Goal: Task Accomplishment & Management: Manage account settings

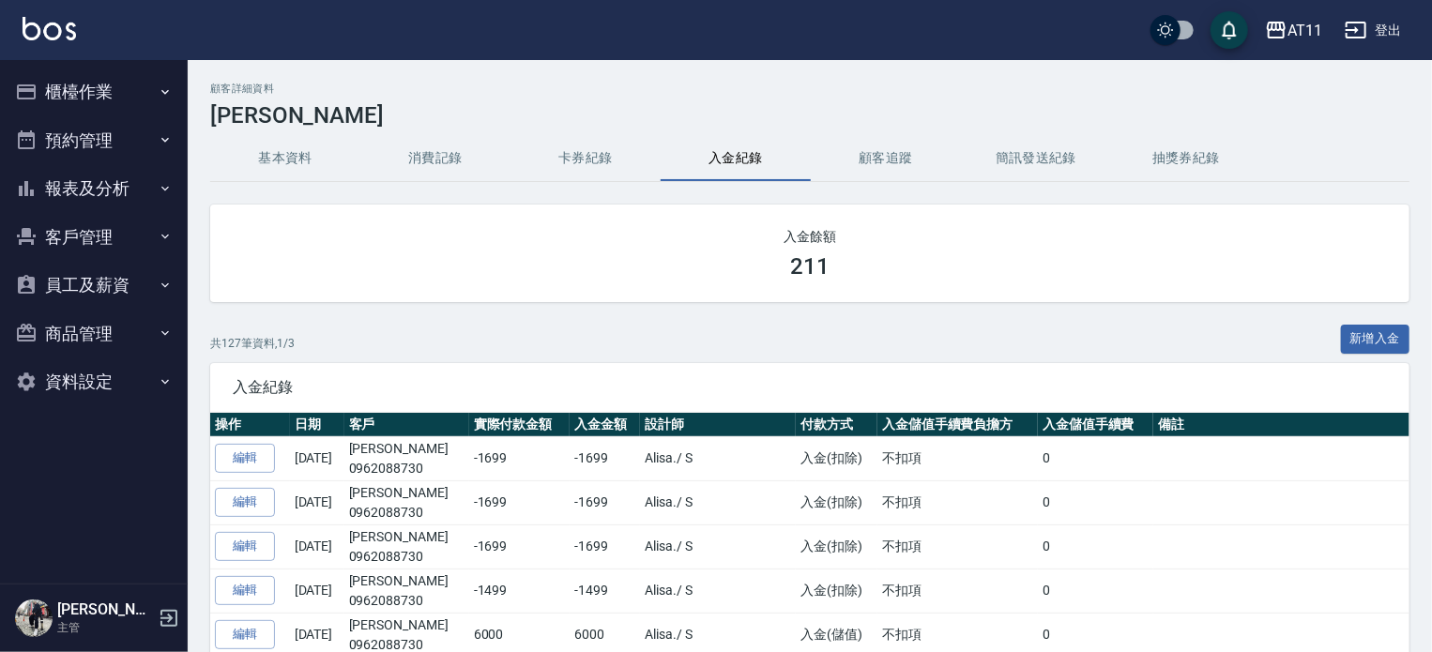
click at [112, 202] on button "報表及分析" at bounding box center [94, 188] width 173 height 49
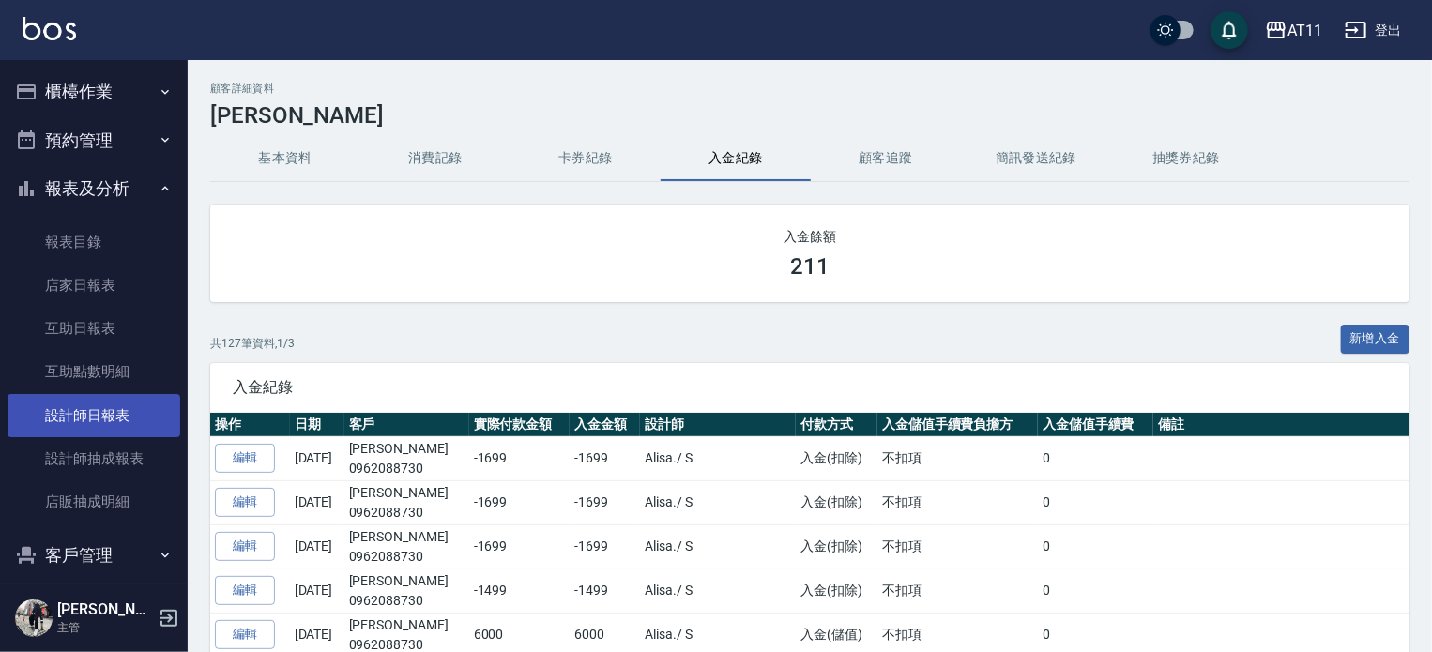
click at [106, 427] on link "設計師日報表" at bounding box center [94, 415] width 173 height 43
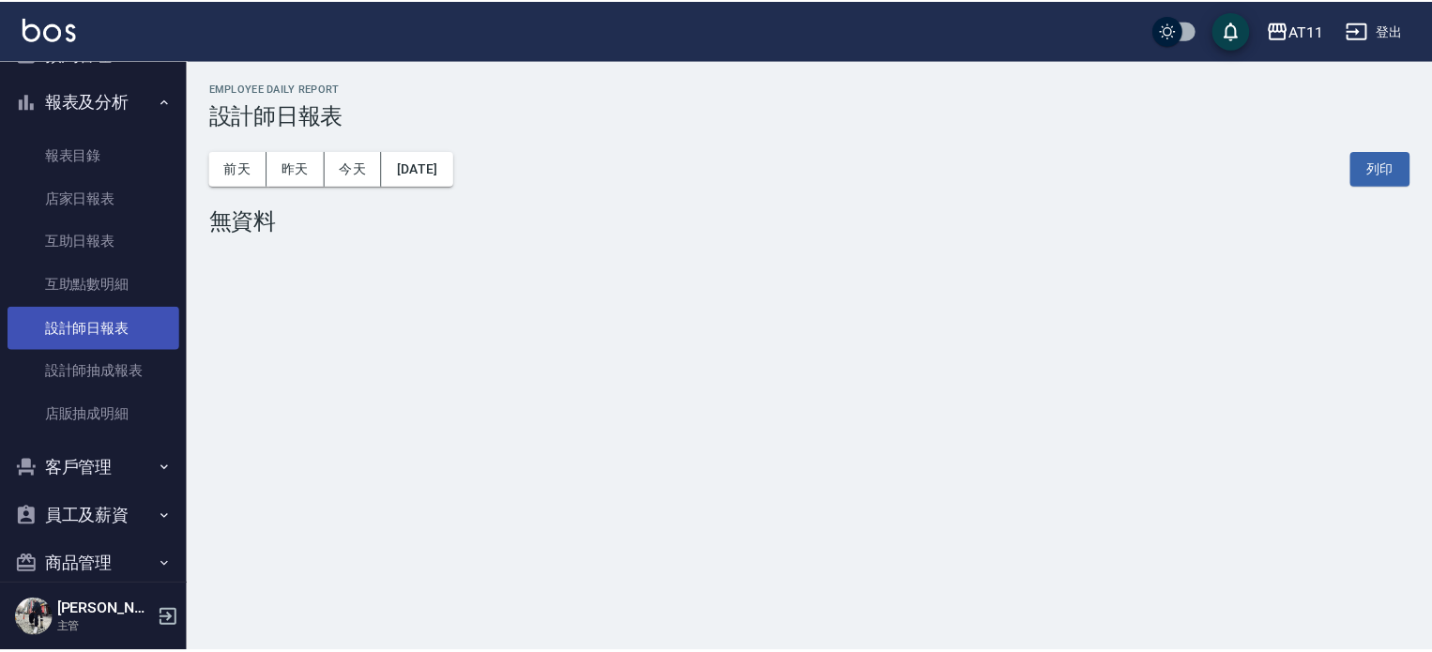
scroll to position [162, 0]
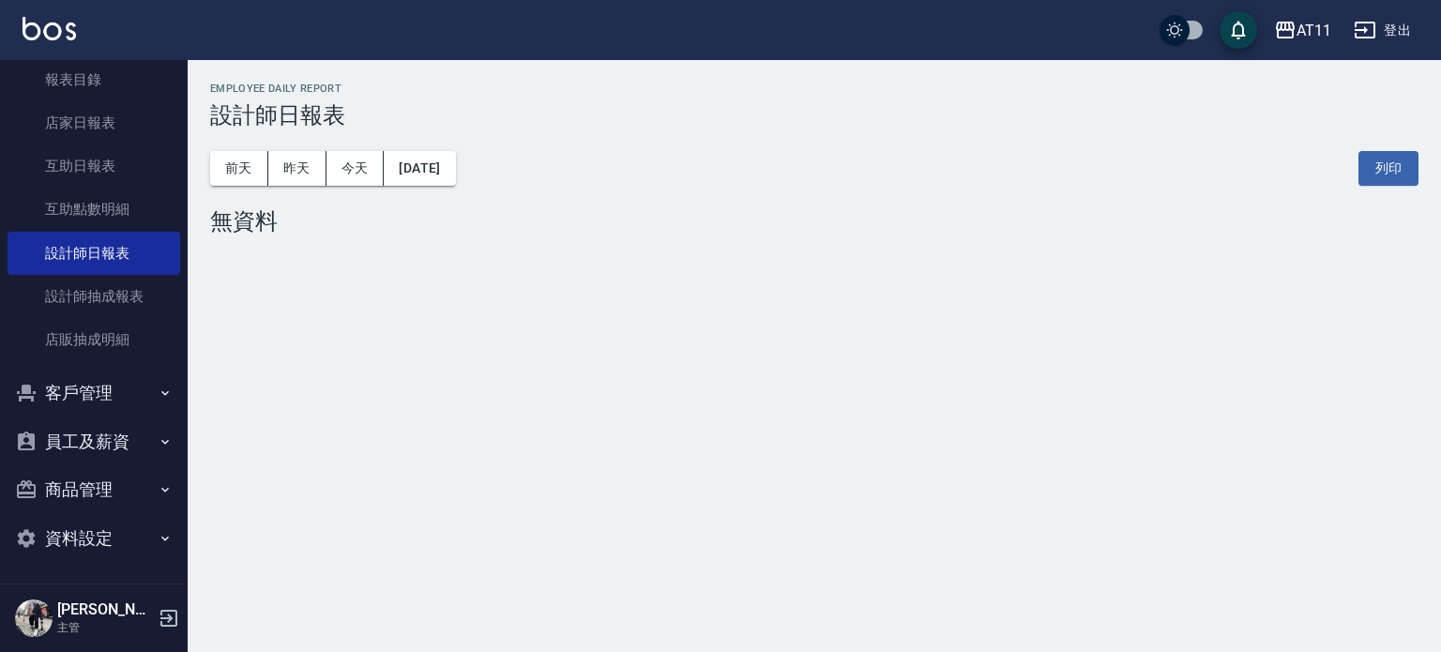
click at [104, 400] on button "客戶管理" at bounding box center [94, 393] width 173 height 49
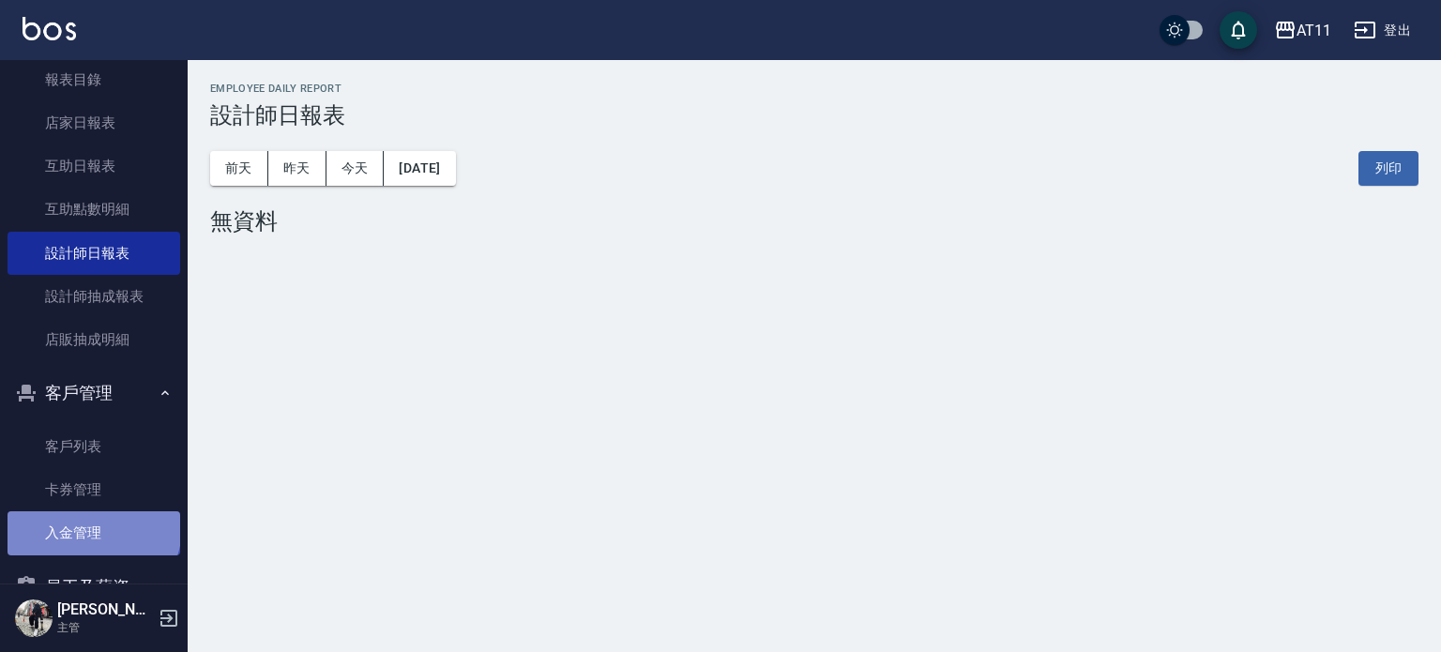
click at [92, 527] on link "入金管理" at bounding box center [94, 532] width 173 height 43
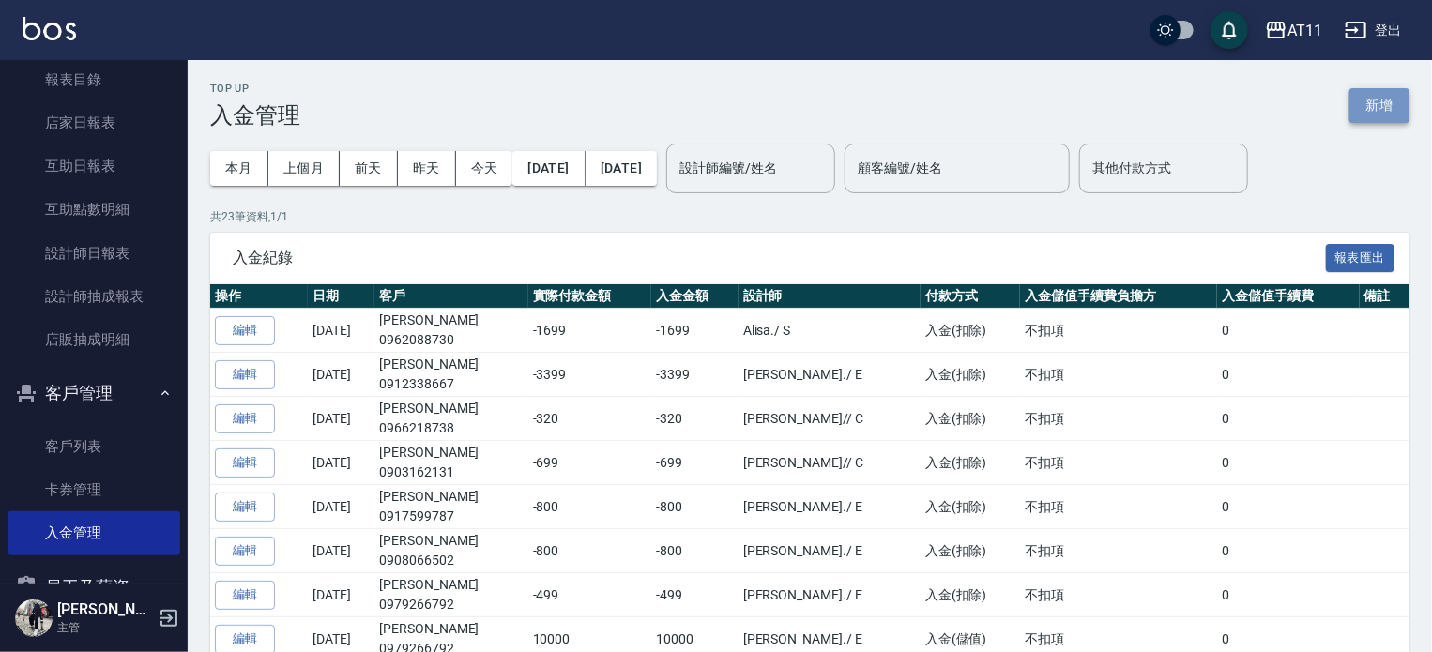
click at [1369, 111] on button "新增" at bounding box center [1379, 105] width 60 height 35
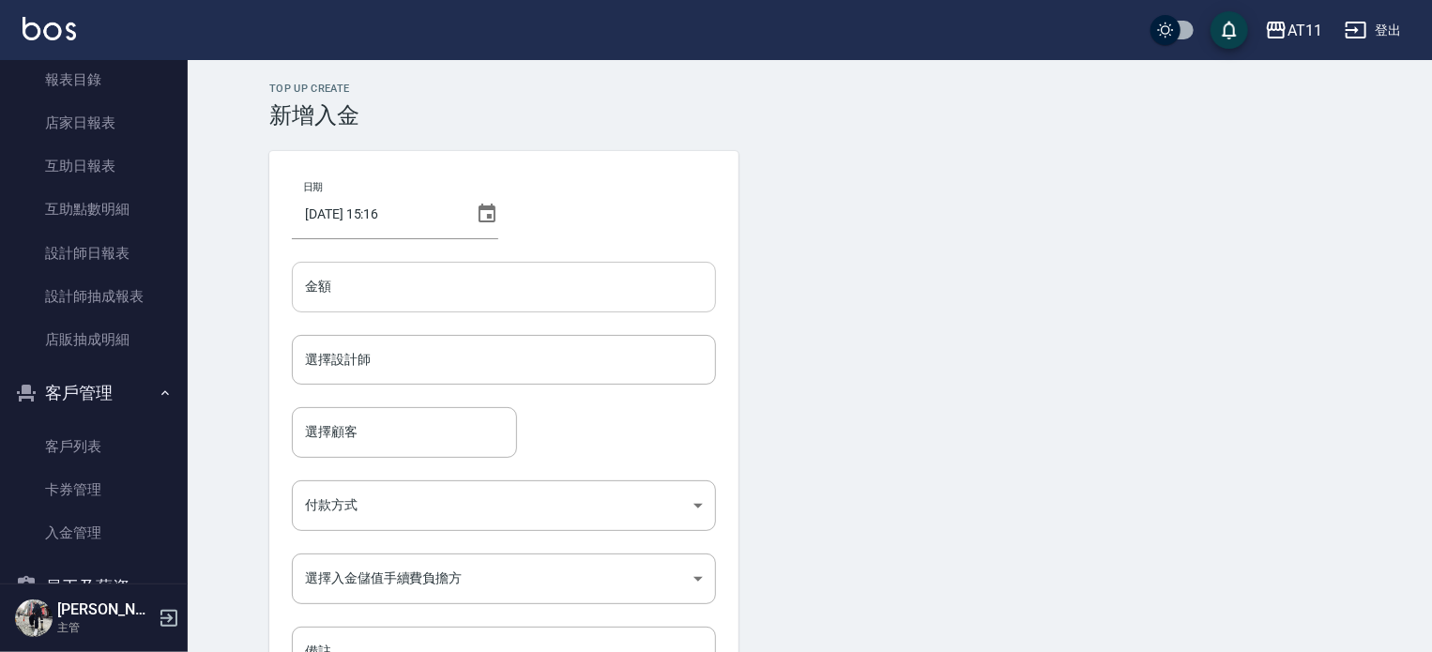
click at [378, 280] on input "金額" at bounding box center [504, 287] width 424 height 51
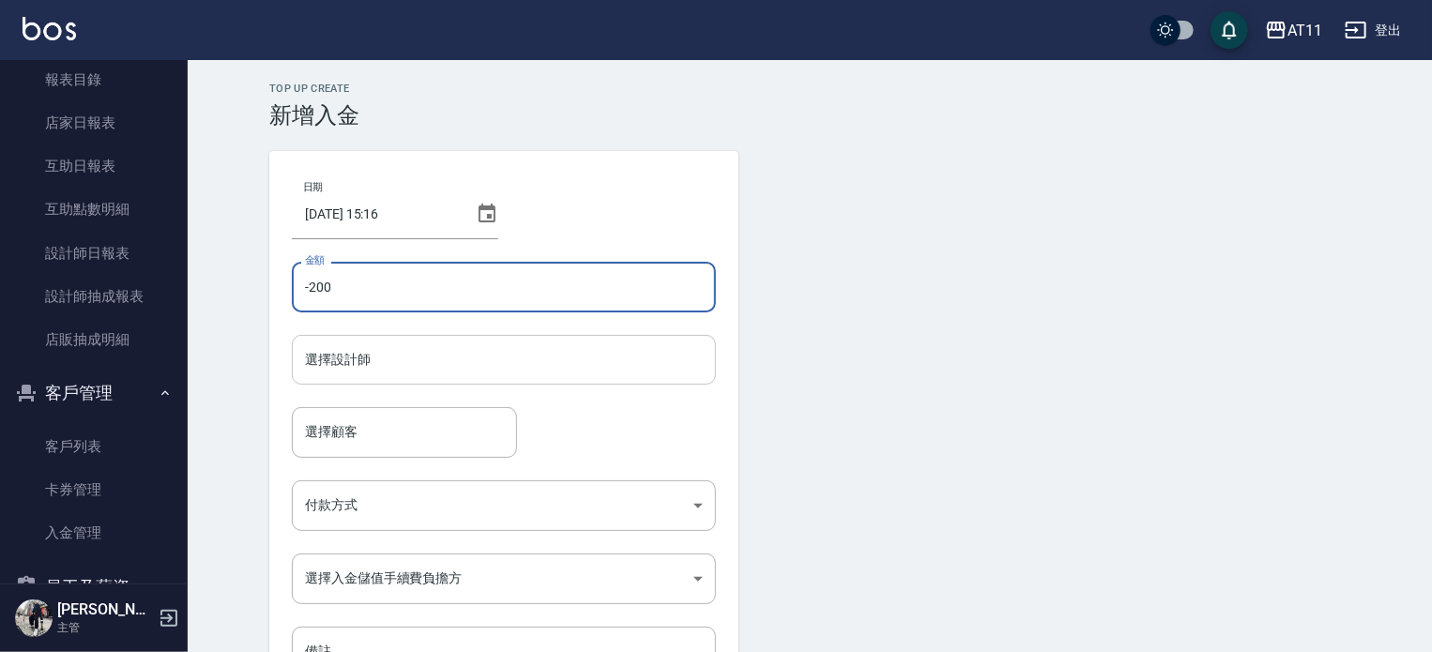
type input "-200"
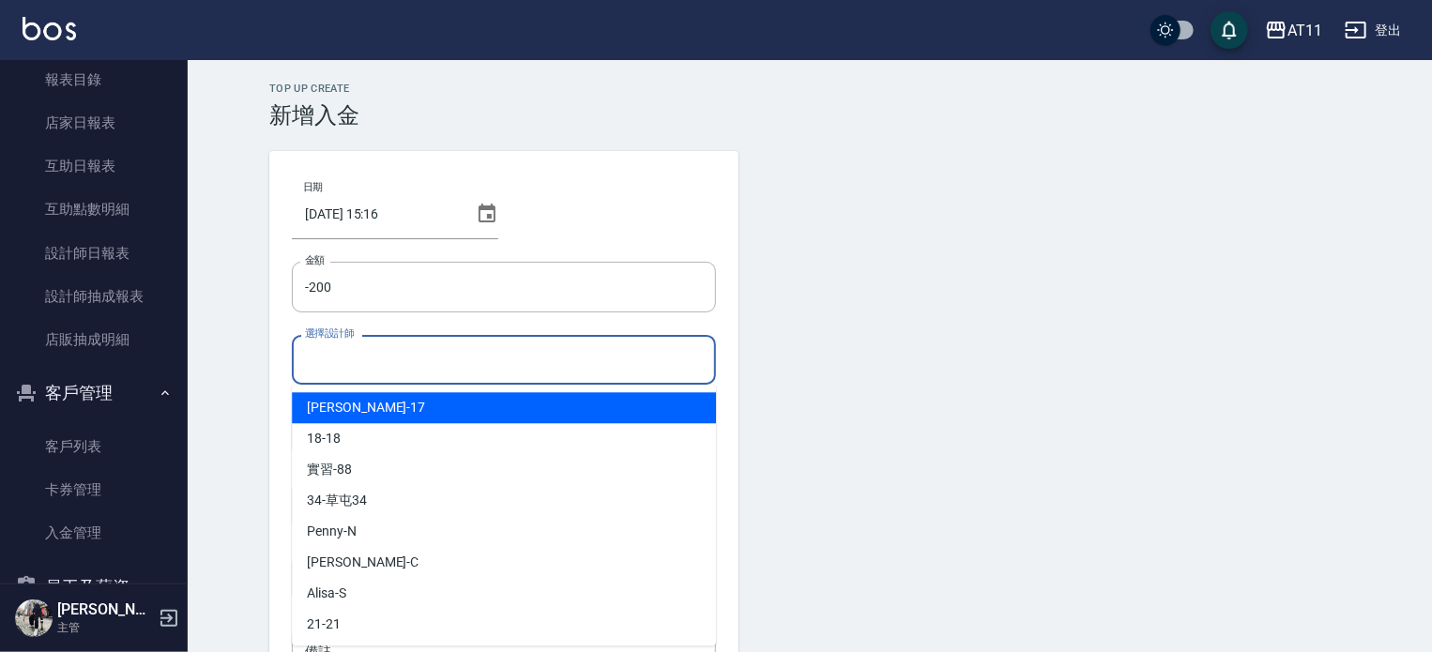
click at [379, 371] on input "選擇設計師" at bounding box center [503, 359] width 407 height 33
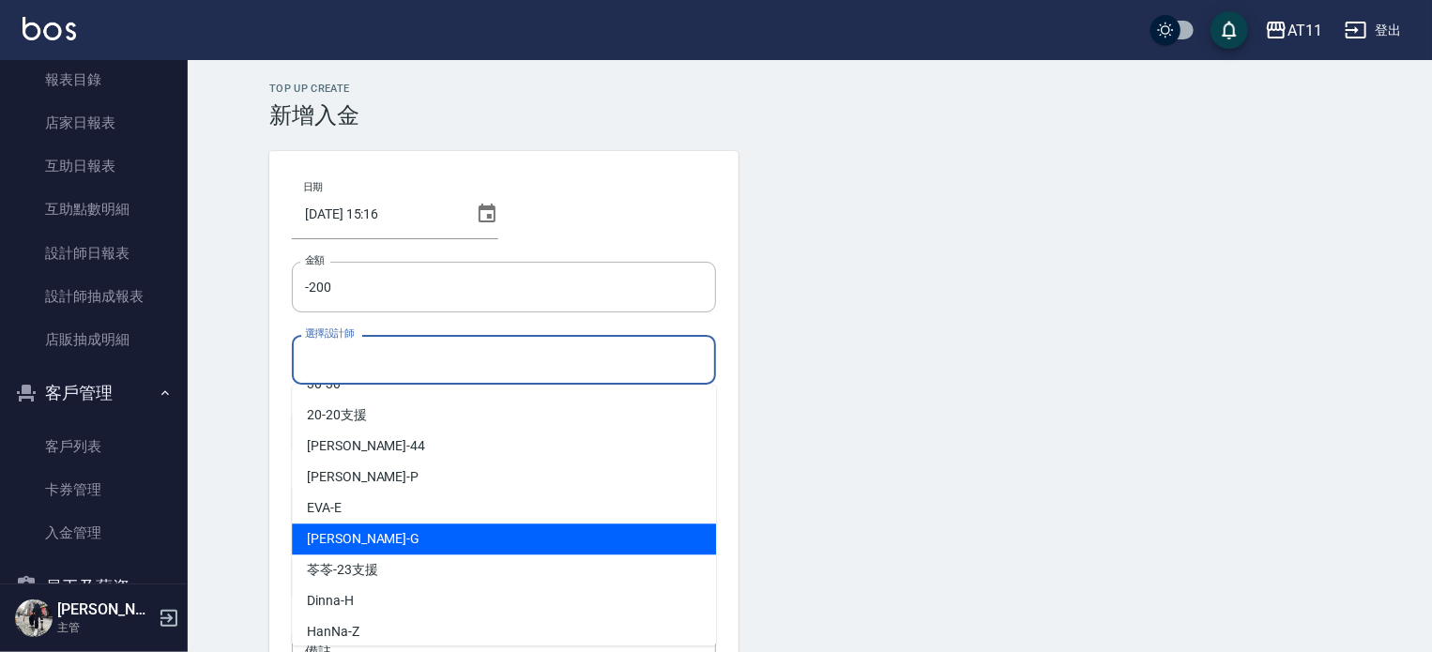
scroll to position [280, 0]
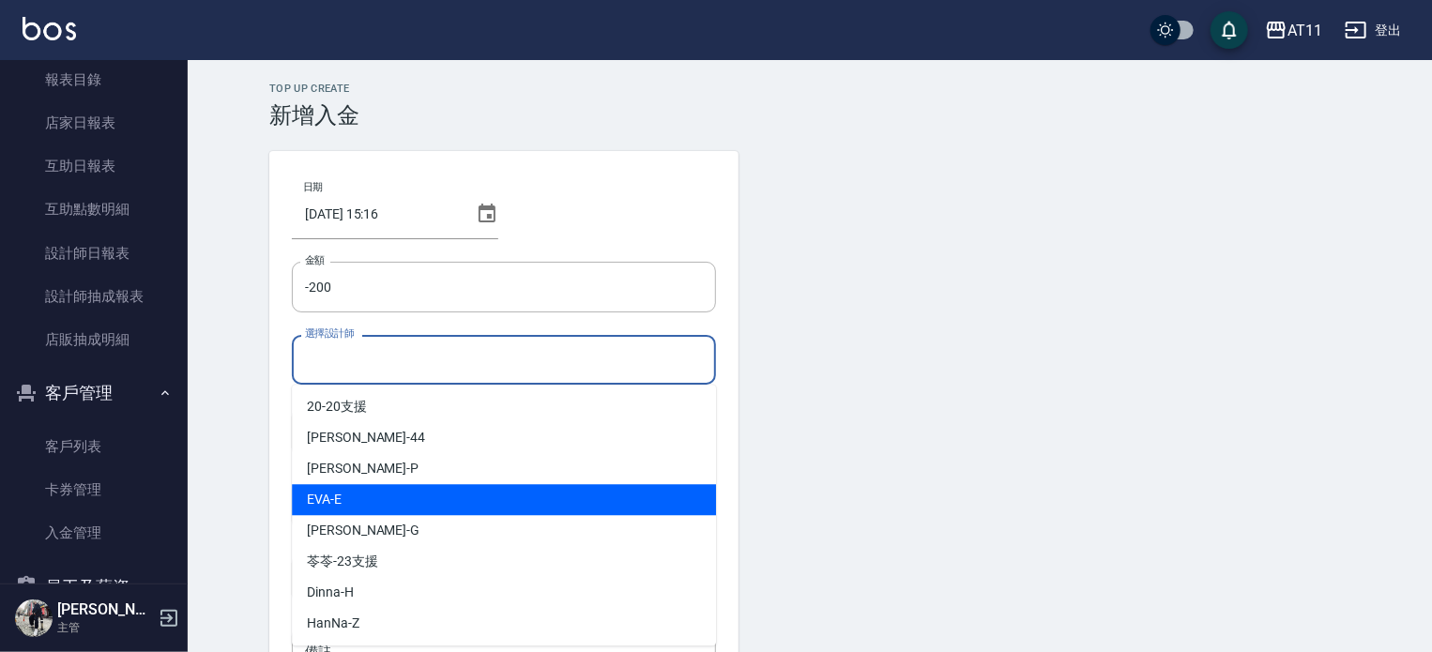
click at [391, 487] on div "[PERSON_NAME] -E" at bounding box center [504, 499] width 424 height 31
type input "[PERSON_NAME]"
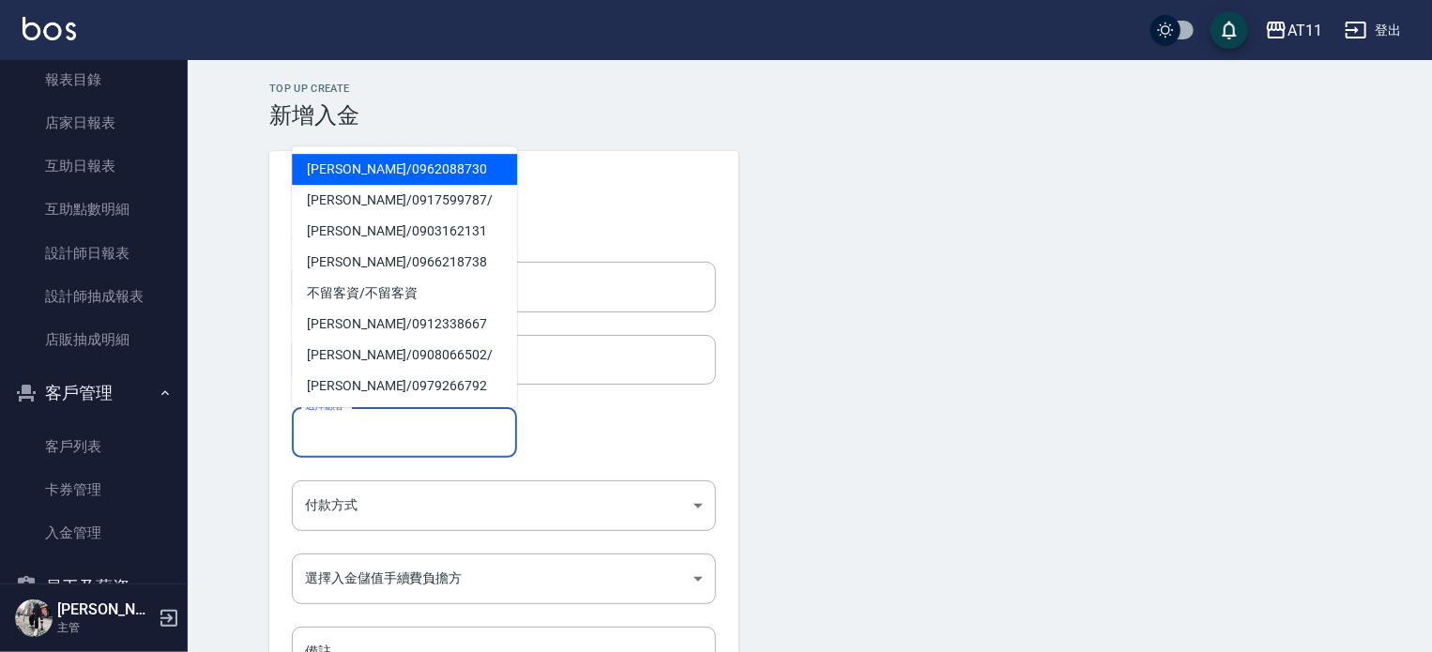
click at [362, 435] on input "選擇顧客" at bounding box center [404, 432] width 208 height 33
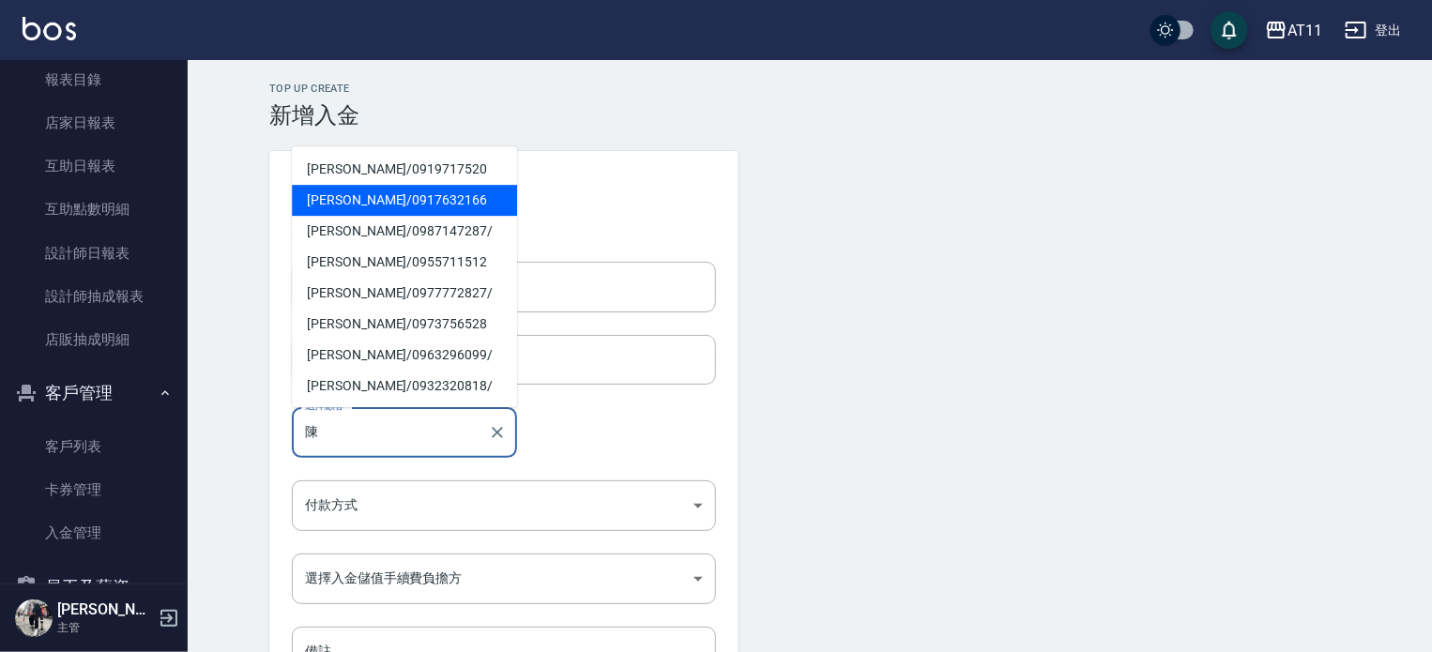
click at [464, 208] on span "[PERSON_NAME]/ 0917632166" at bounding box center [404, 200] width 225 height 31
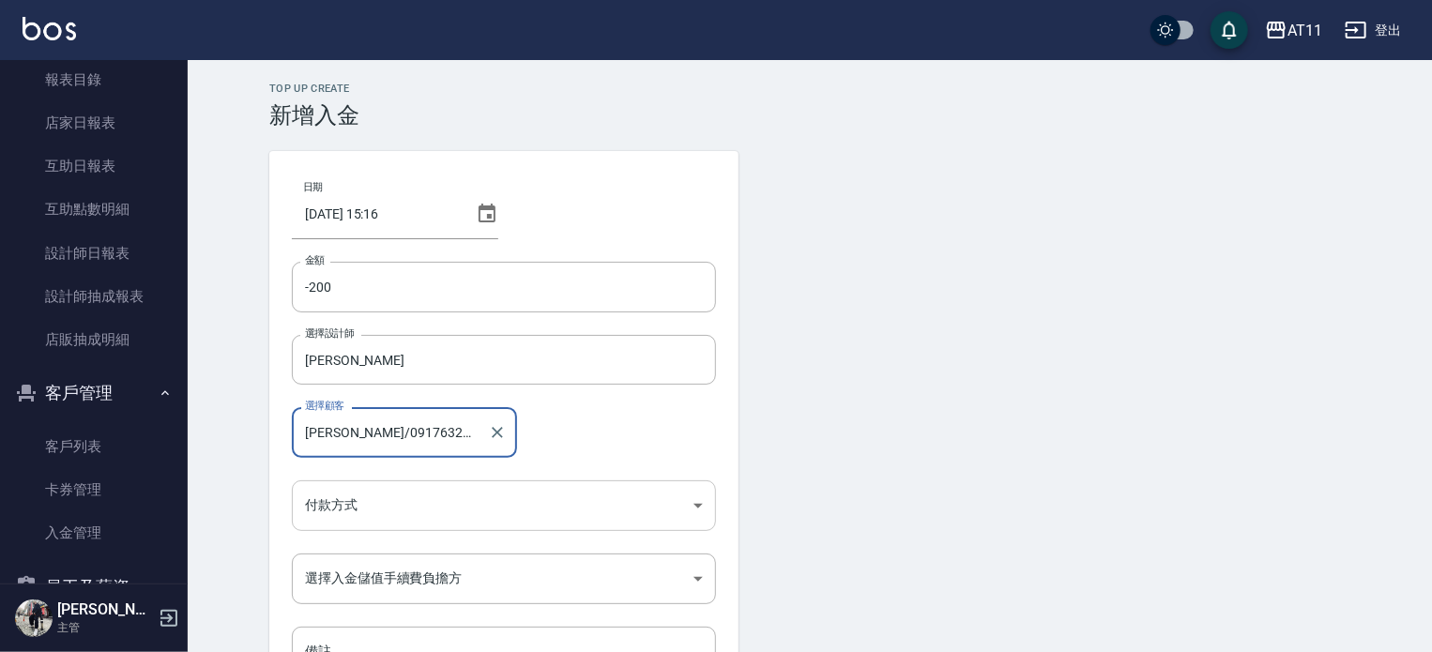
type input "[PERSON_NAME]/0917632166"
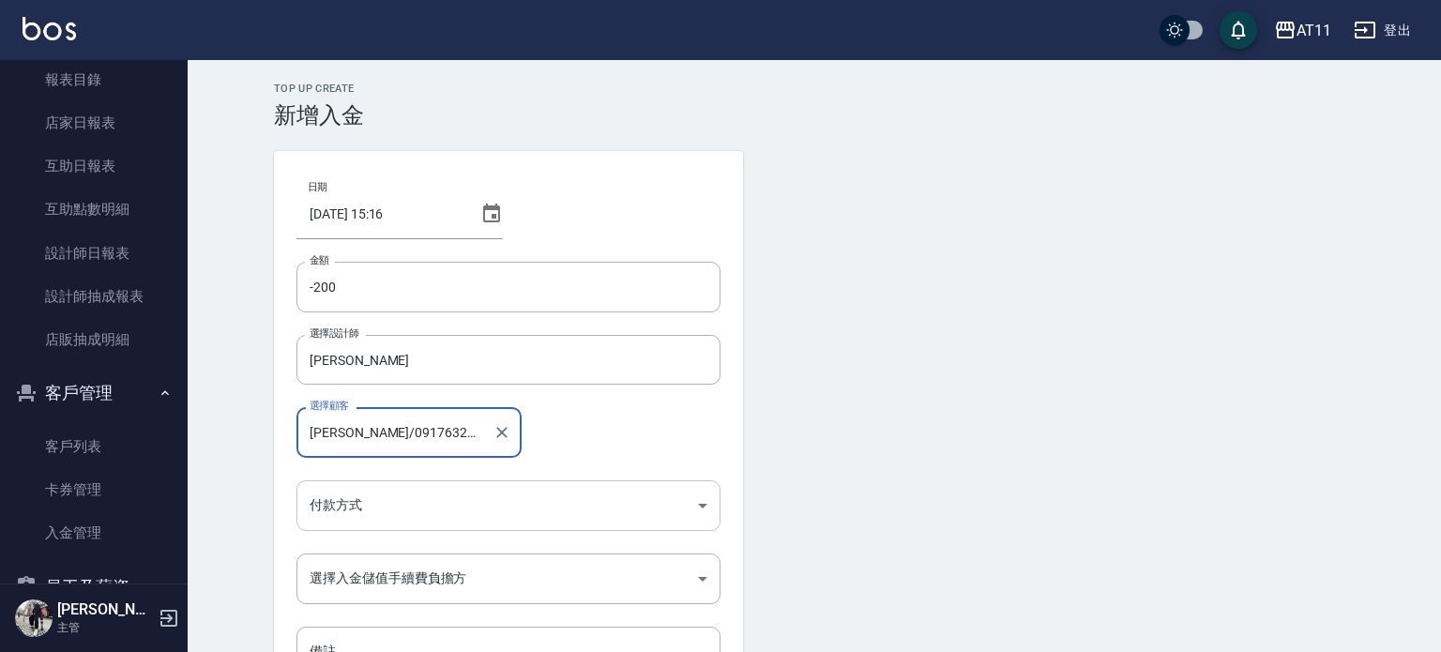
click at [401, 494] on body "AT11 登出 櫃檯作業 打帳單 帳單列表 現金收支登錄 材料自購登錄 每日結帳 排班表 現場電腦打卡 掃碼打卡 預約管理 預約管理 單日預約紀錄 單週預約紀…" at bounding box center [720, 389] width 1441 height 779
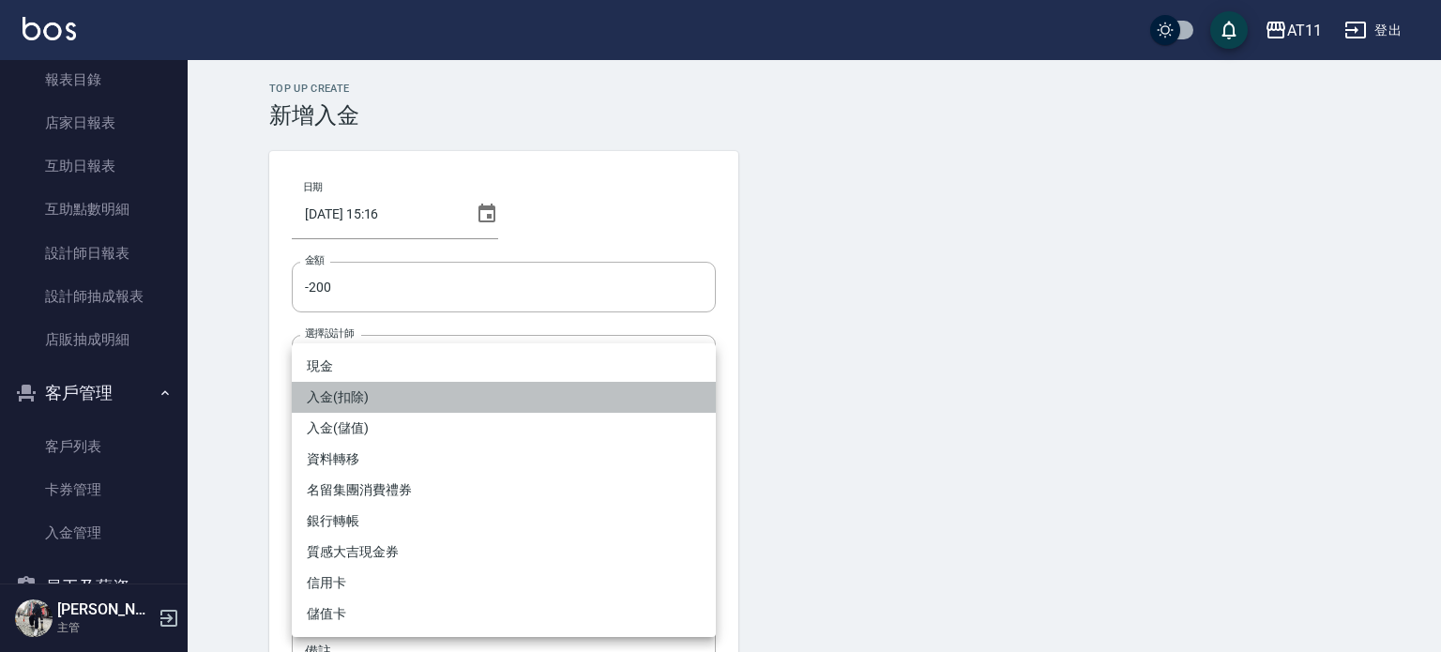
click at [382, 393] on li "入金(扣除)" at bounding box center [504, 397] width 424 height 31
type input "入金(扣除)"
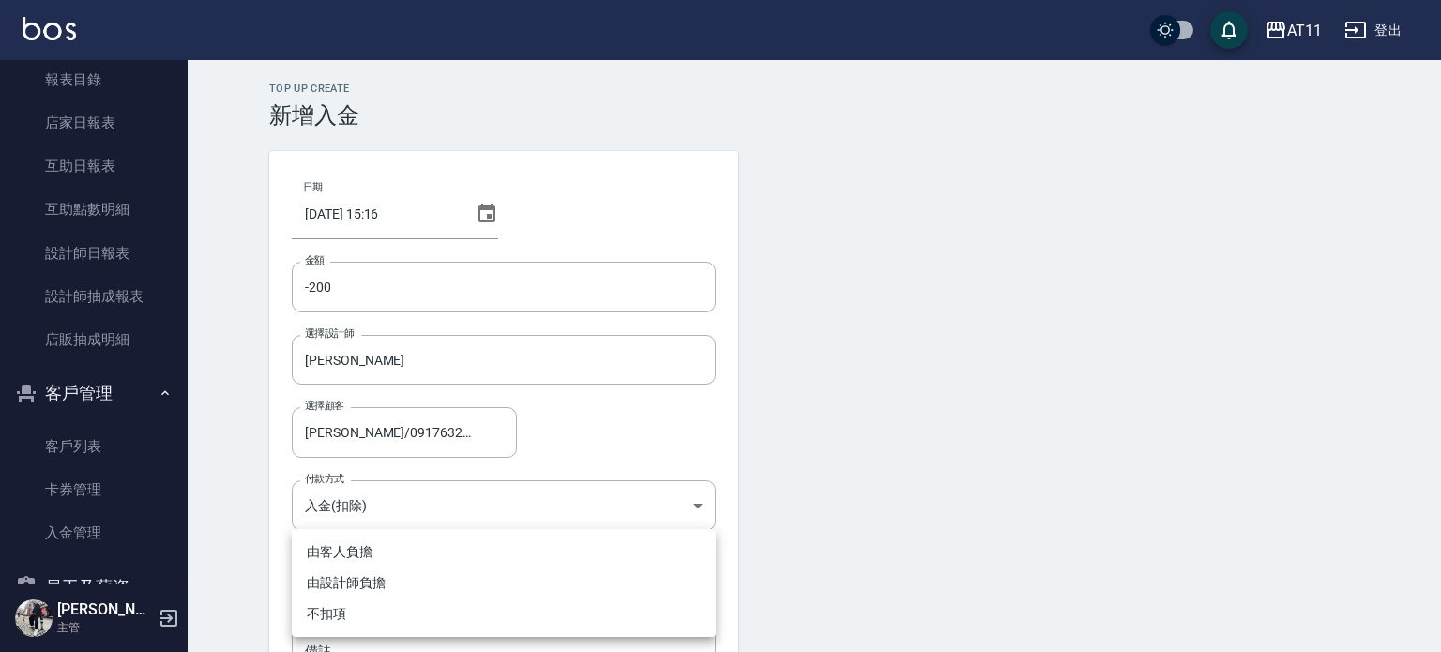
click at [358, 568] on body "AT11 登出 櫃檯作業 打帳單 帳單列表 現金收支登錄 材料自購登錄 每日結帳 排班表 現場電腦打卡 掃碼打卡 預約管理 預約管理 單日預約紀錄 單週預約紀…" at bounding box center [720, 389] width 1441 height 779
click at [362, 603] on li "不扣項" at bounding box center [504, 614] width 424 height 31
type input "WITHOUTHANDLINGFEE"
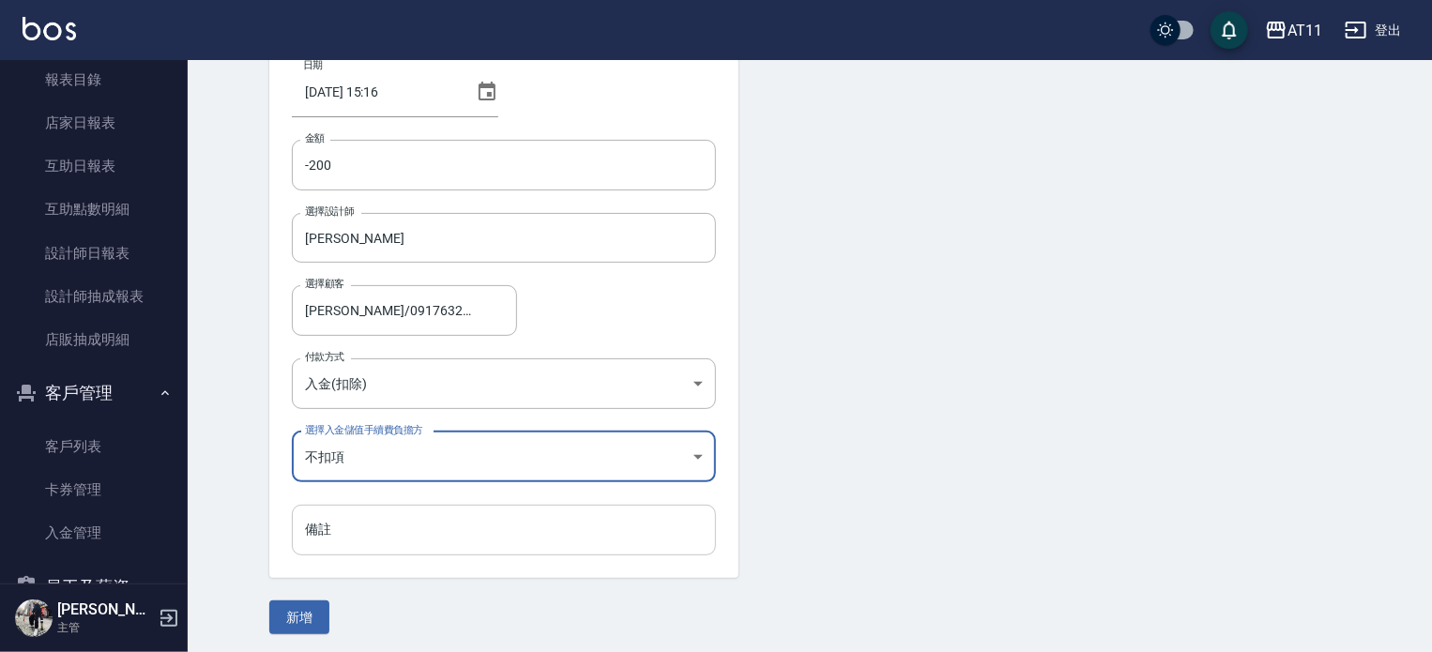
scroll to position [127, 0]
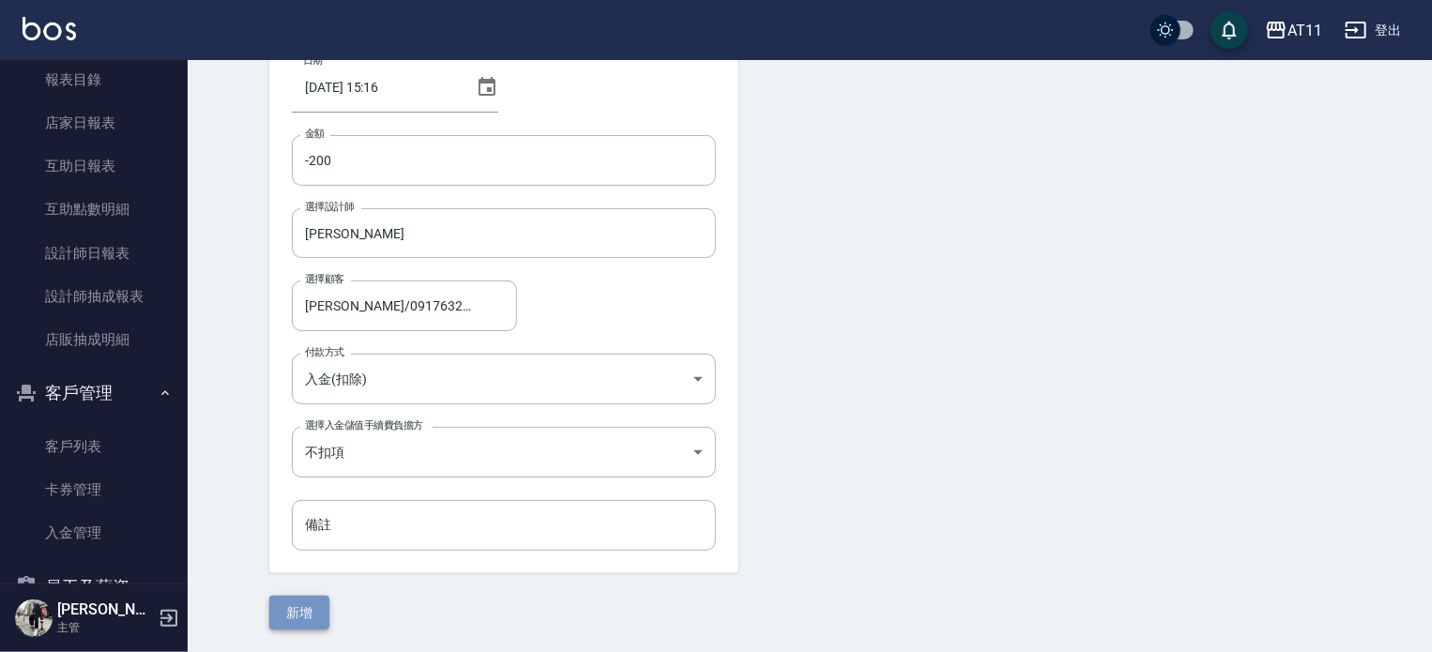
click at [310, 607] on button "新增" at bounding box center [299, 613] width 60 height 35
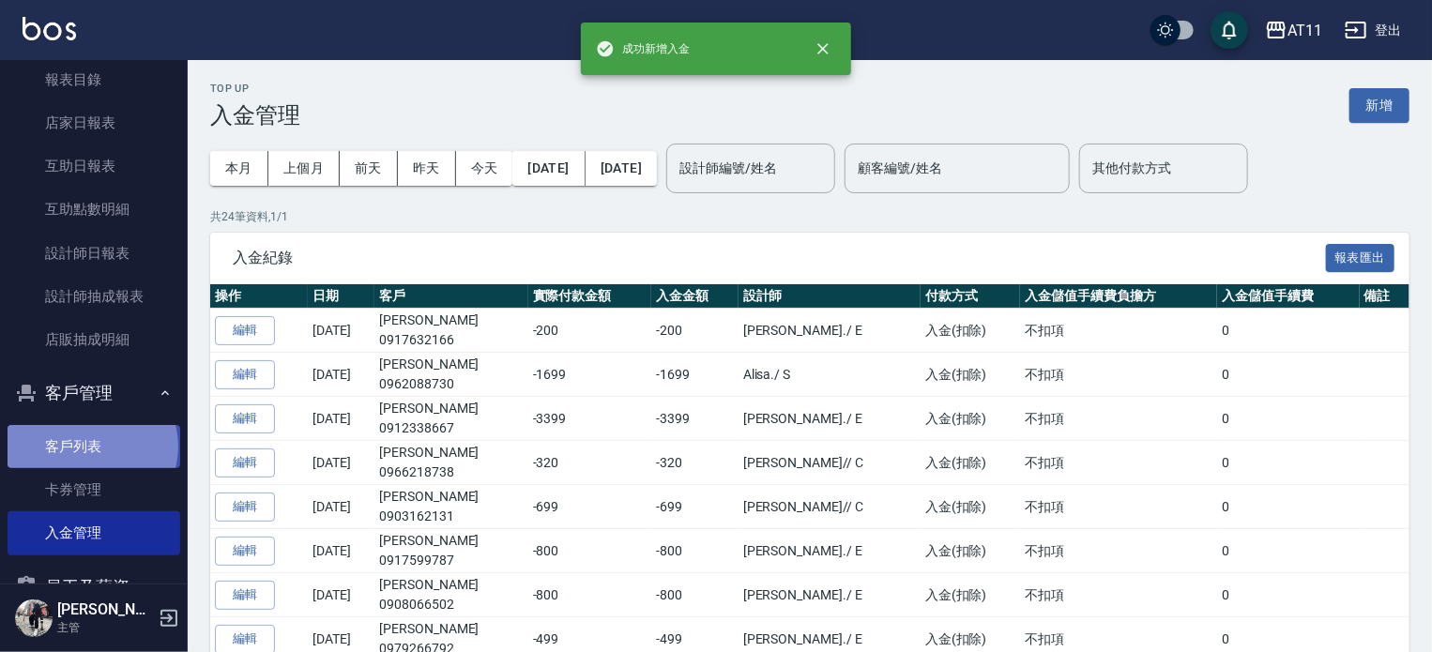
click at [91, 446] on link "客戶列表" at bounding box center [94, 446] width 173 height 43
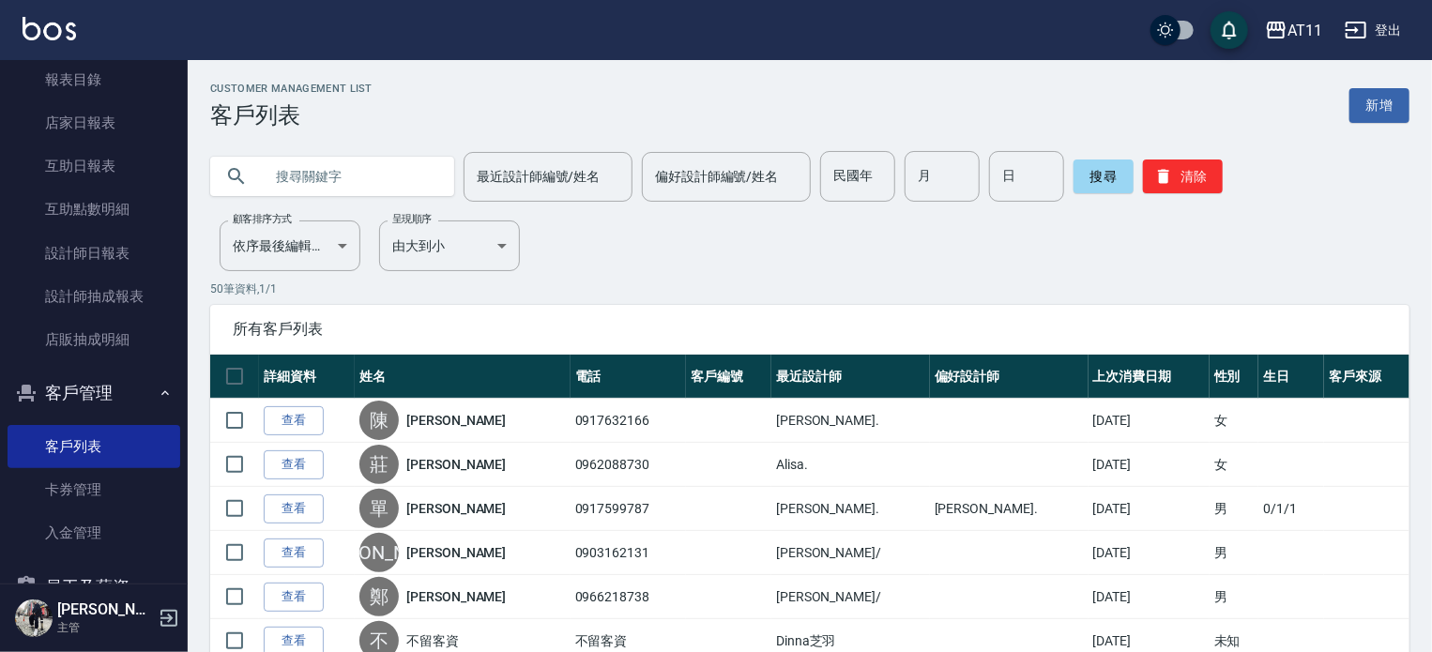
click at [273, 175] on input "text" at bounding box center [351, 176] width 176 height 51
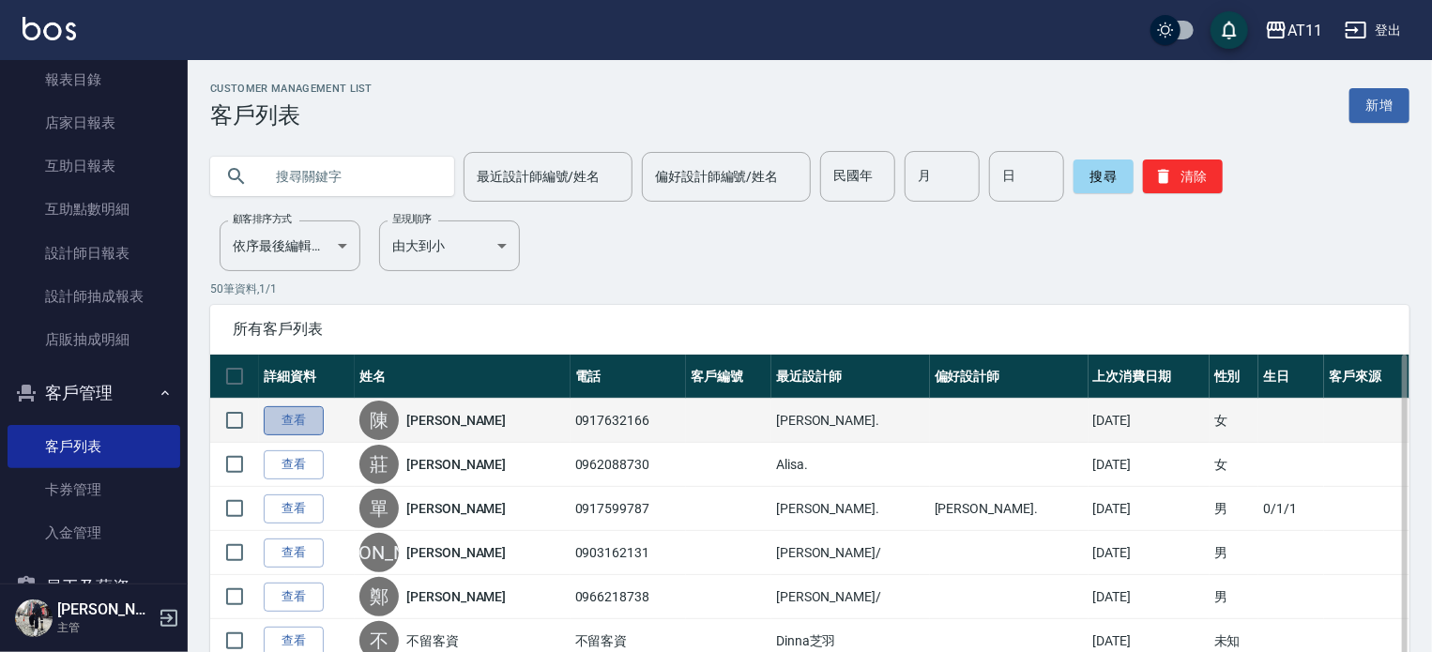
click at [306, 423] on link "查看" at bounding box center [294, 420] width 60 height 29
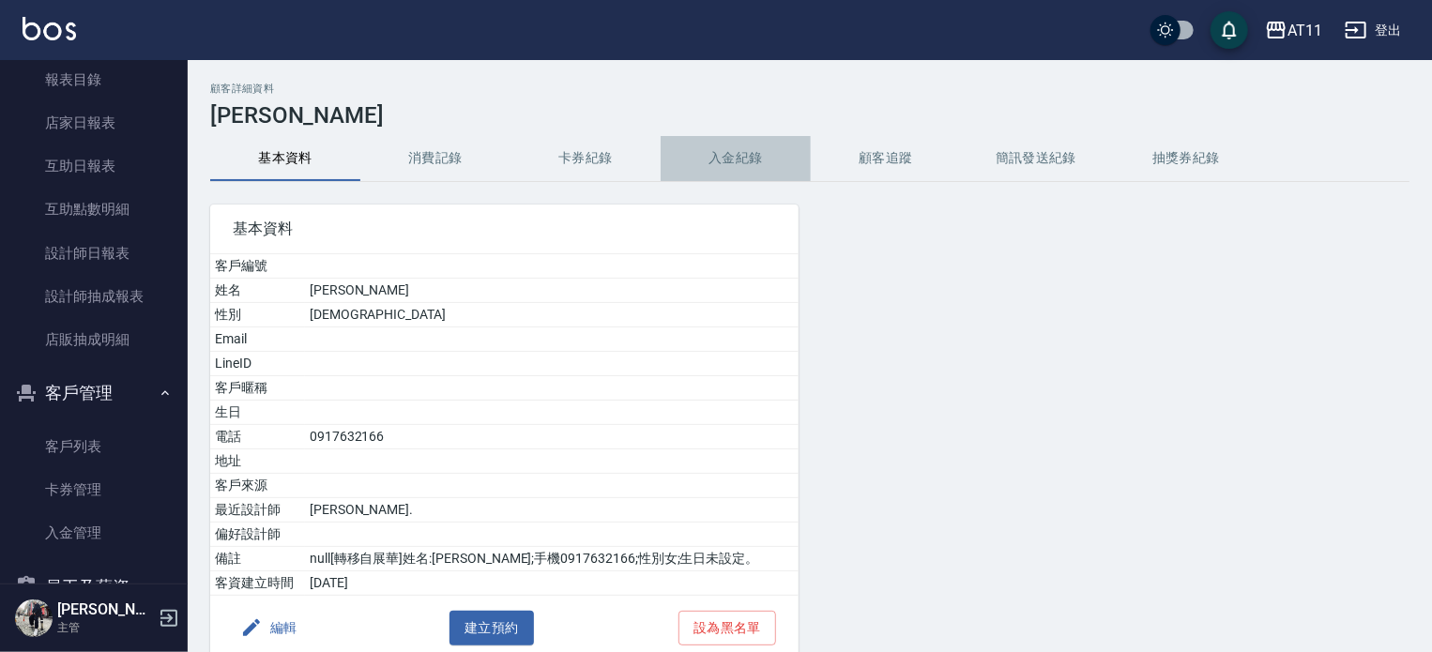
click at [747, 161] on button "入金紀錄" at bounding box center [736, 158] width 150 height 45
